Goal: Obtain resource: Download file/media

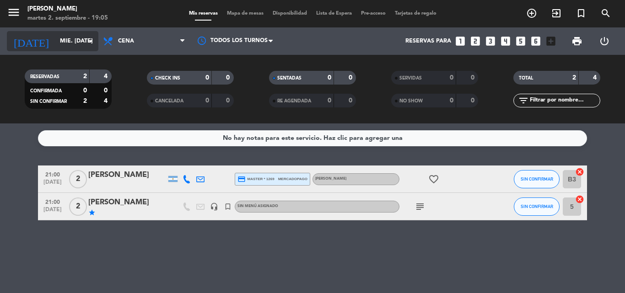
click at [61, 39] on input "mié. [DATE]" at bounding box center [93, 41] width 77 height 16
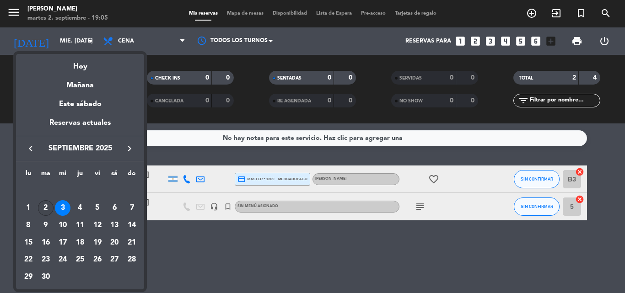
drag, startPoint x: 55, startPoint y: 212, endPoint x: 50, endPoint y: 211, distance: 5.1
click at [53, 211] on tr "1 2 3 4 5 6 7" at bounding box center [80, 208] width 121 height 17
click at [49, 209] on div "2" at bounding box center [46, 208] width 16 height 16
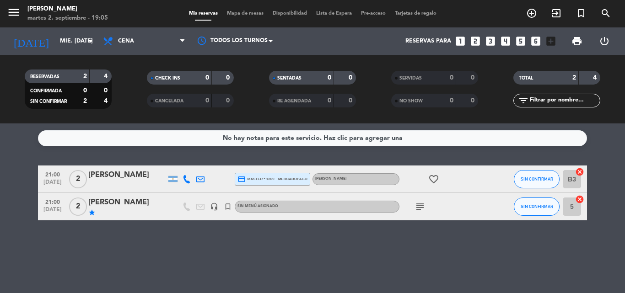
type input "[DATE] sep."
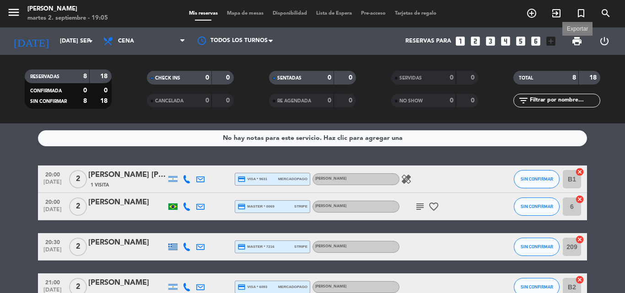
click at [582, 44] on span "print" at bounding box center [576, 41] width 11 height 11
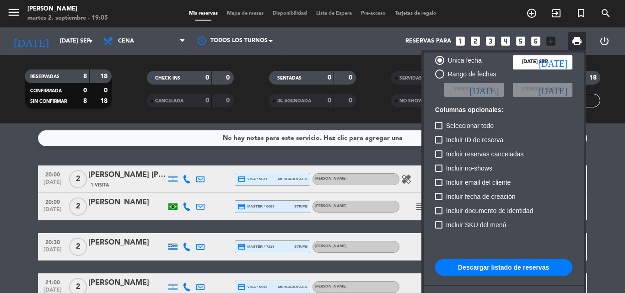
scroll to position [56, 0]
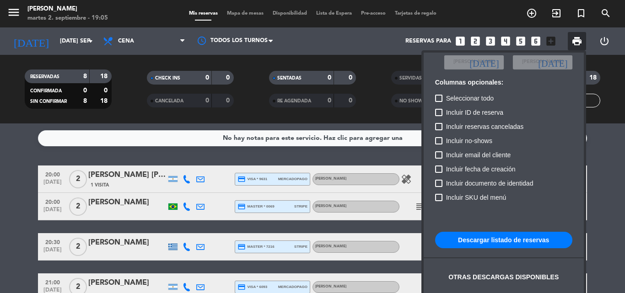
click at [505, 241] on button "Descargar listado de reservas" at bounding box center [503, 240] width 137 height 16
click at [573, 42] on span "print" at bounding box center [576, 41] width 11 height 11
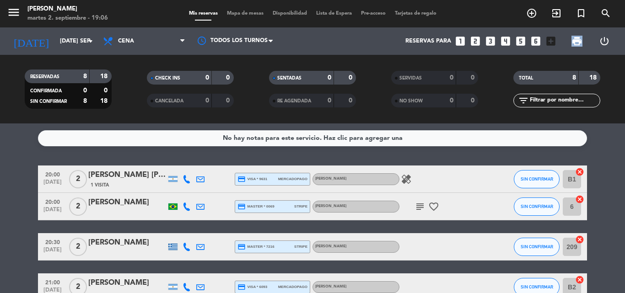
click at [573, 42] on span "print" at bounding box center [576, 41] width 11 height 11
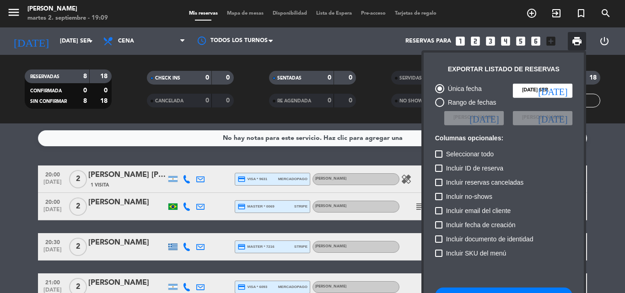
click at [0, 160] on div at bounding box center [312, 146] width 625 height 293
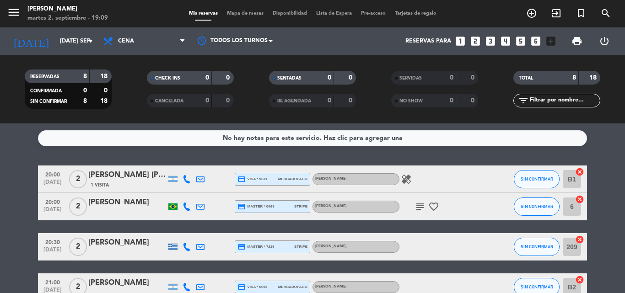
click at [401, 177] on icon "healing" at bounding box center [406, 179] width 11 height 11
click at [418, 206] on icon "subject" at bounding box center [419, 206] width 11 height 11
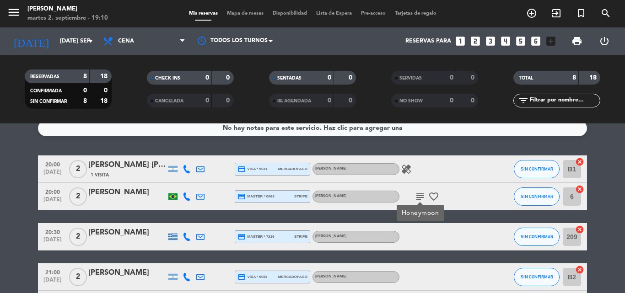
scroll to position [0, 0]
